Goal: Transaction & Acquisition: Purchase product/service

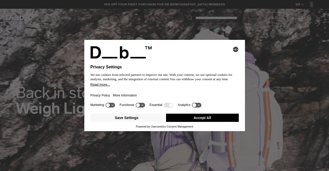
click at [201, 119] on button "Accept All" at bounding box center [202, 117] width 73 height 8
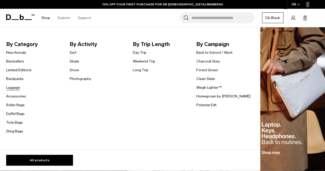
click at [17, 87] on link "Luggage" at bounding box center [13, 87] width 14 height 5
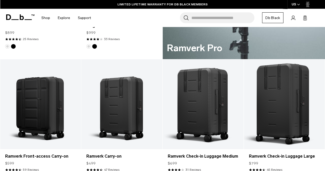
scroll to position [332, 0]
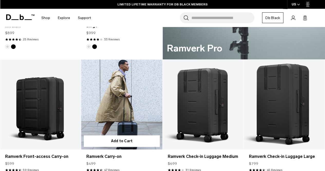
click at [129, 97] on link "Ramverk Carry-on" at bounding box center [121, 104] width 81 height 90
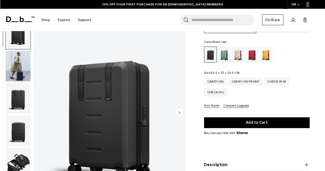
scroll to position [46, 0]
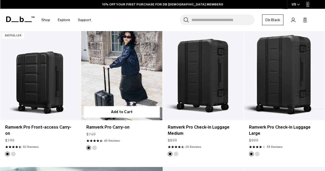
scroll to position [475, 0]
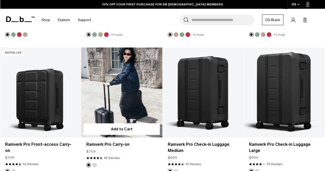
click at [120, 79] on link "Ramverk Pro Carry-on" at bounding box center [121, 92] width 81 height 90
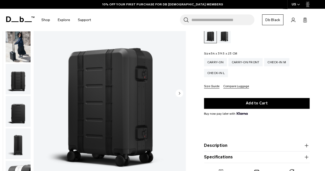
scroll to position [25, 0]
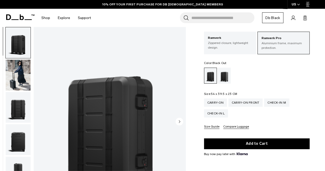
click at [15, 79] on img "button" at bounding box center [18, 75] width 25 height 31
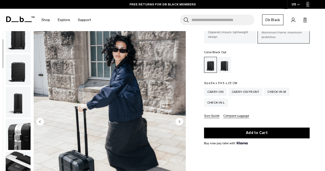
scroll to position [35, 0]
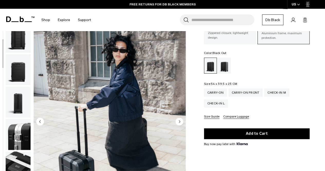
click at [16, 133] on img "button" at bounding box center [18, 134] width 25 height 31
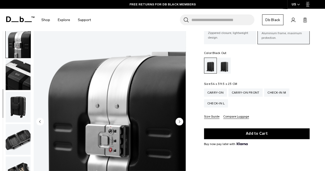
scroll to position [217, 0]
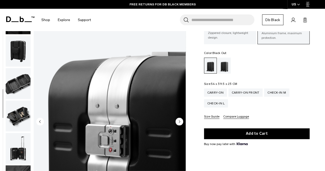
click at [16, 117] on img "button" at bounding box center [18, 115] width 25 height 31
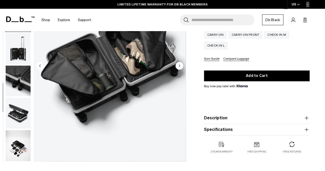
scroll to position [94, 0]
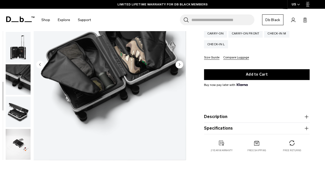
click at [21, 109] on img "button" at bounding box center [18, 112] width 25 height 31
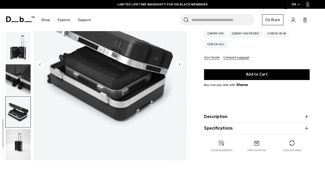
scroll to position [246, 0]
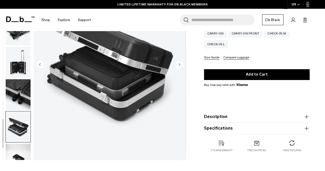
click at [212, 116] on button "Description" at bounding box center [256, 116] width 105 height 6
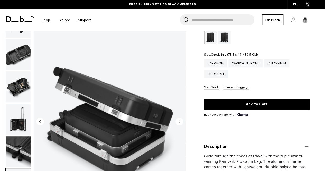
scroll to position [0, 0]
